Goal: Navigation & Orientation: Find specific page/section

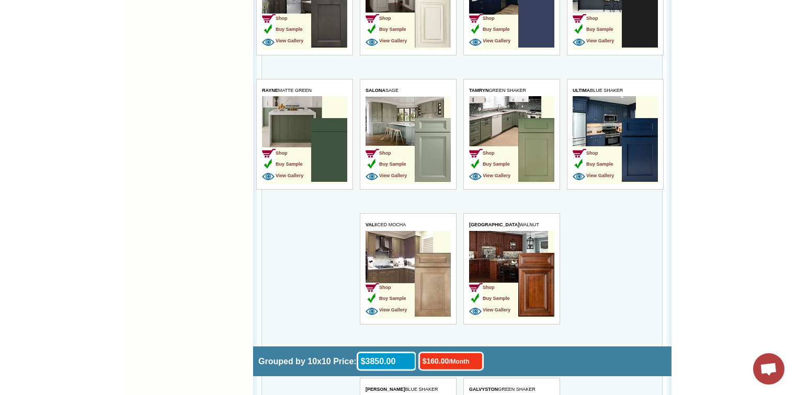
scroll to position [2426, 0]
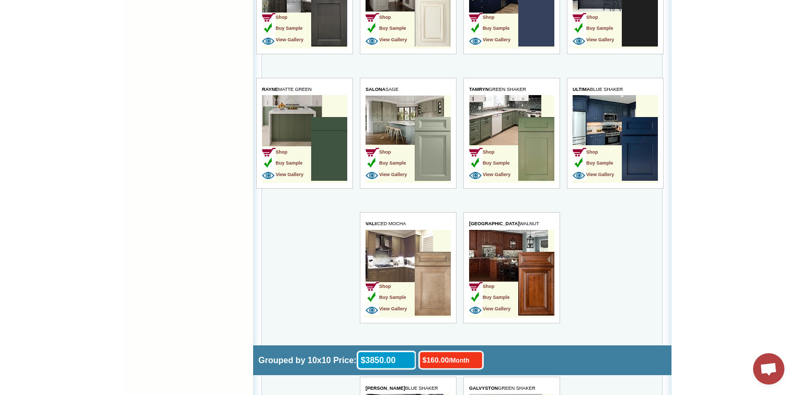
click at [551, 261] on img at bounding box center [536, 284] width 36 height 64
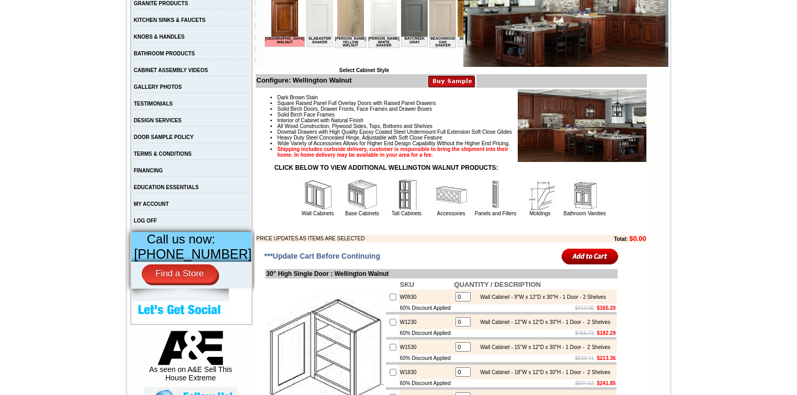
scroll to position [335, 0]
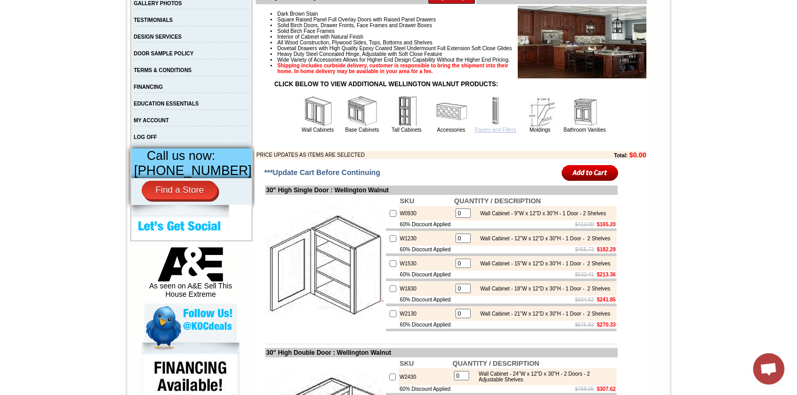
click at [491, 133] on link "Panels and Fillers" at bounding box center [495, 130] width 41 height 6
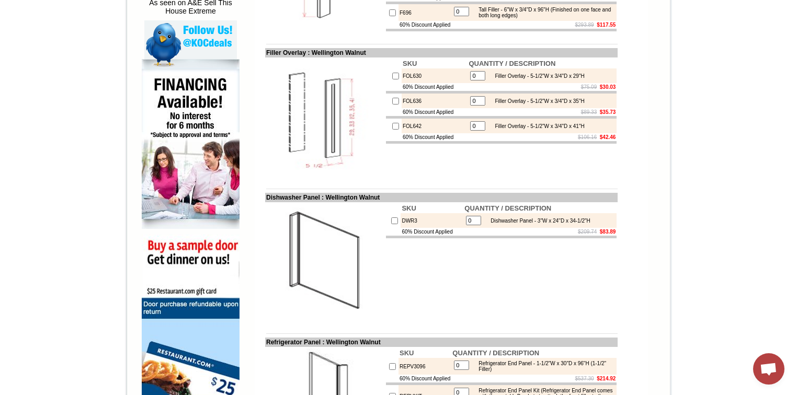
scroll to position [460, 0]
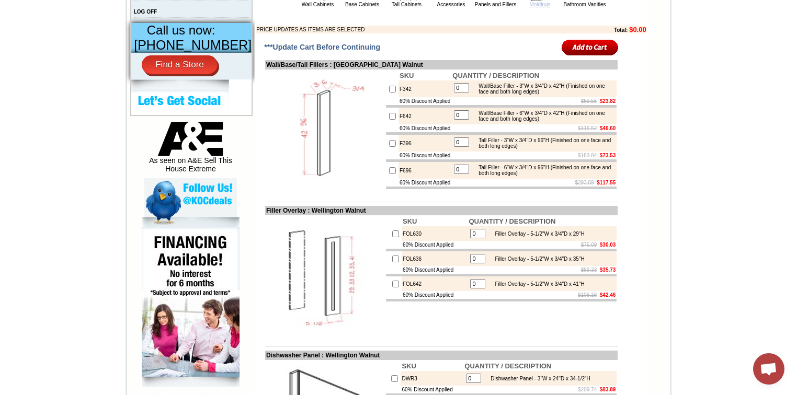
click at [533, 7] on link "Moldings" at bounding box center [539, 5] width 21 height 6
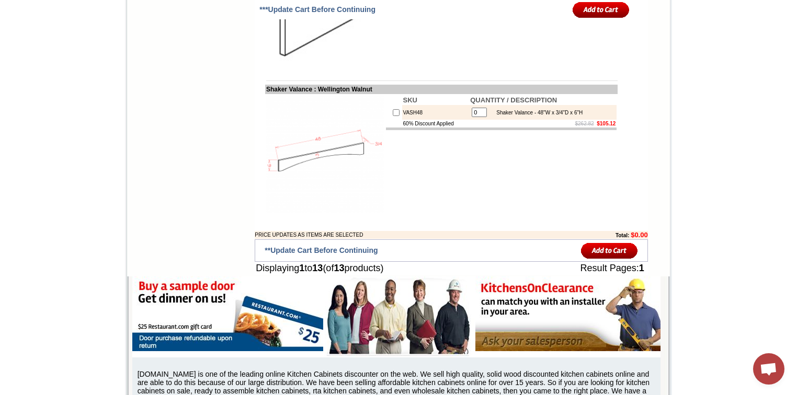
scroll to position [2091, 0]
